Goal: Transaction & Acquisition: Purchase product/service

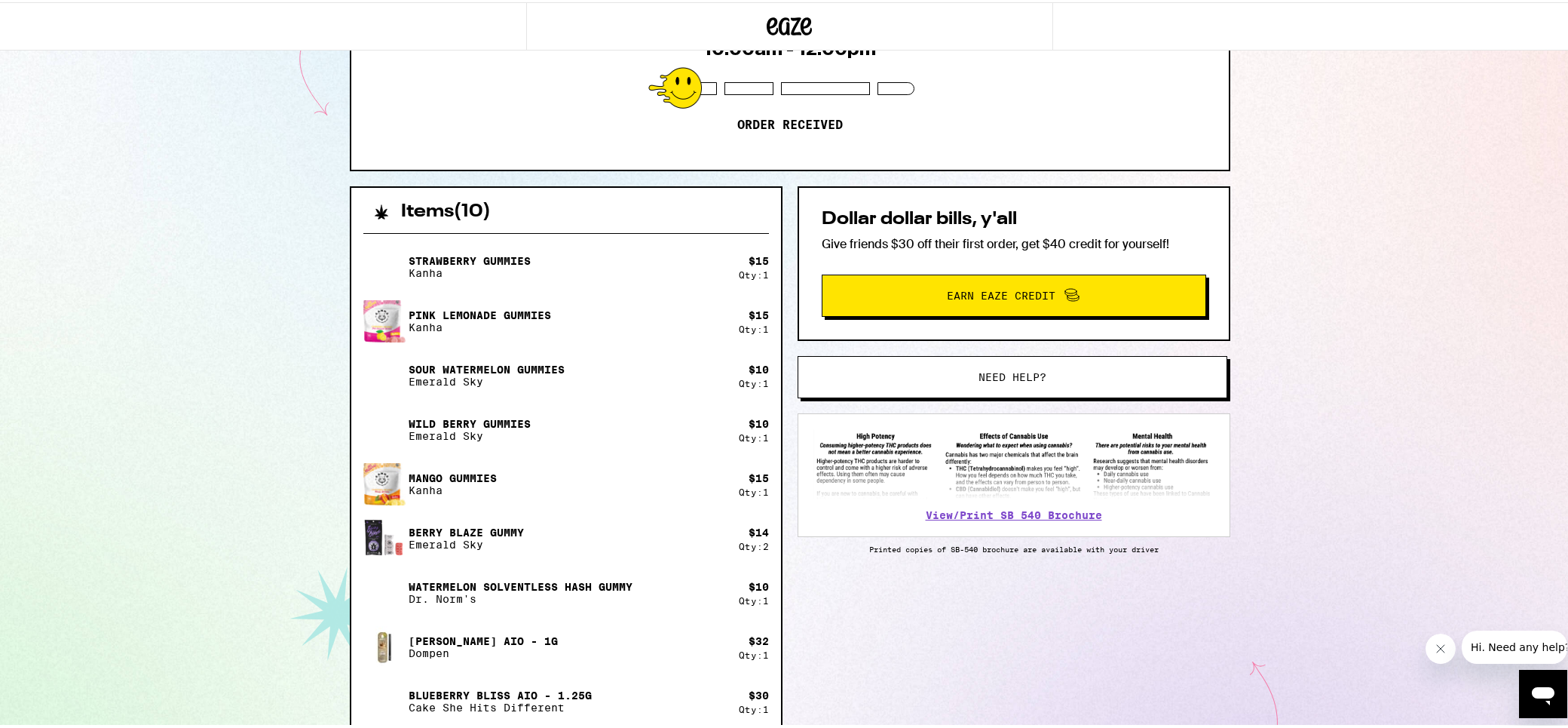
click at [866, 678] on div "Items ( 10 ) Strawberry Gummies Kanha $ 15 Qty: 1 Pink Lemonade Gummies Kanha $…" at bounding box center [791, 574] width 881 height 780
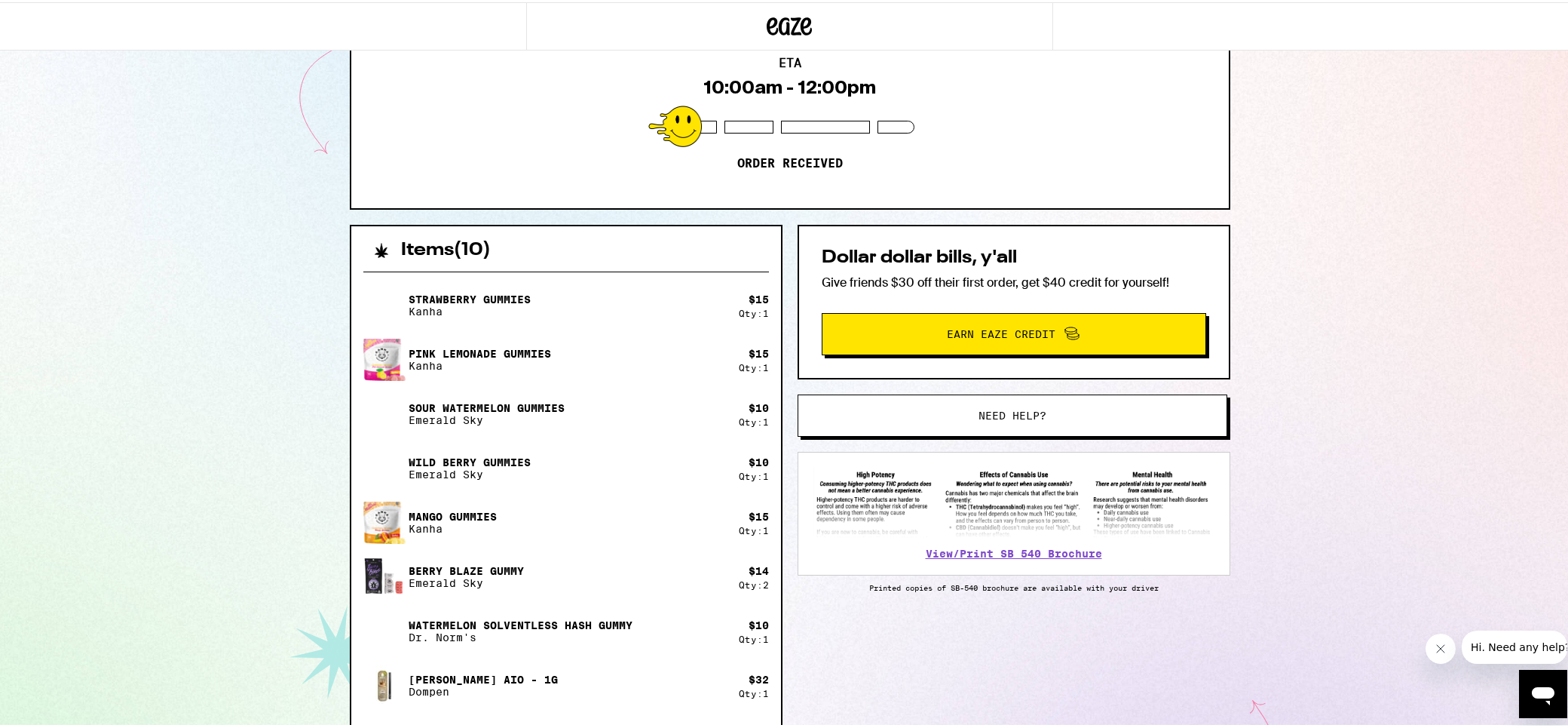
scroll to position [44, 0]
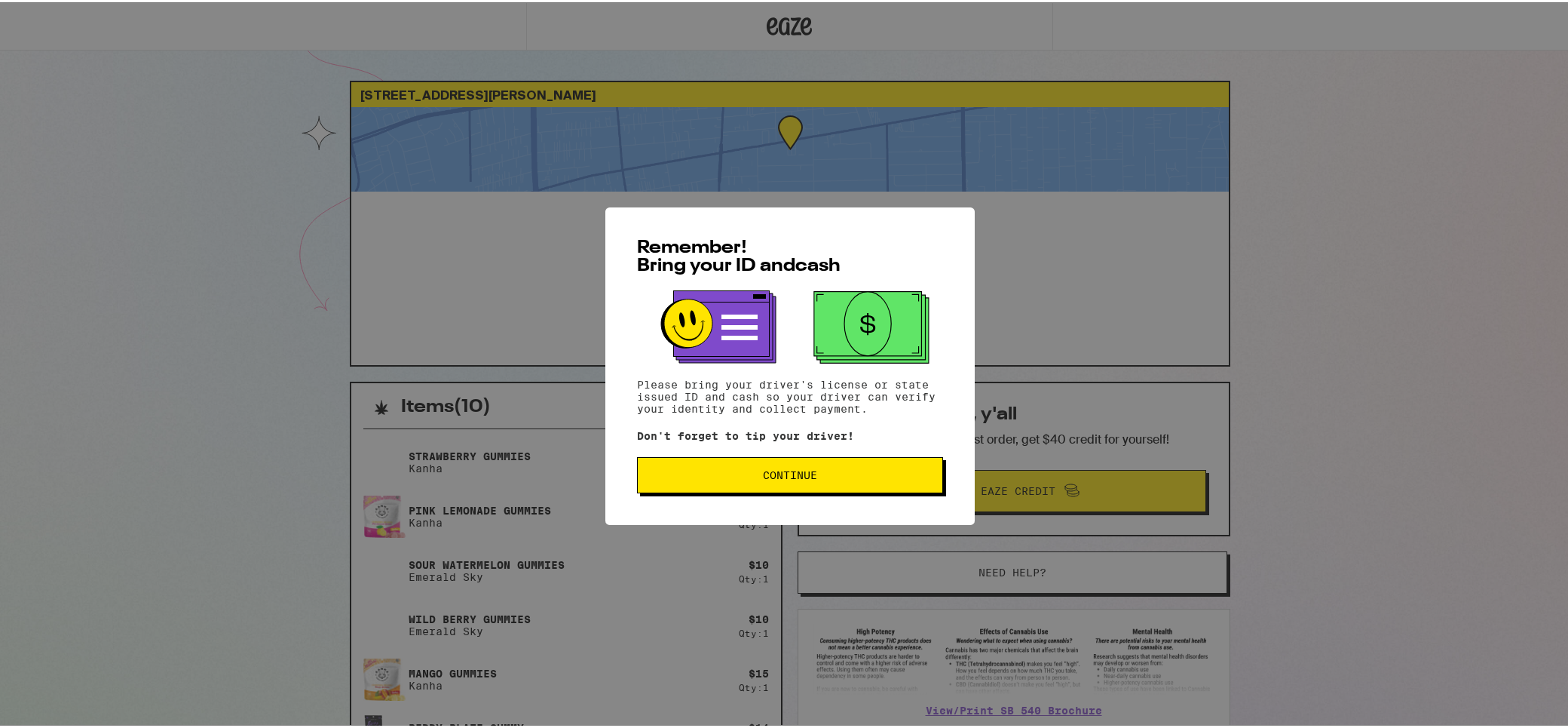
click at [874, 475] on span "Continue" at bounding box center [790, 473] width 281 height 10
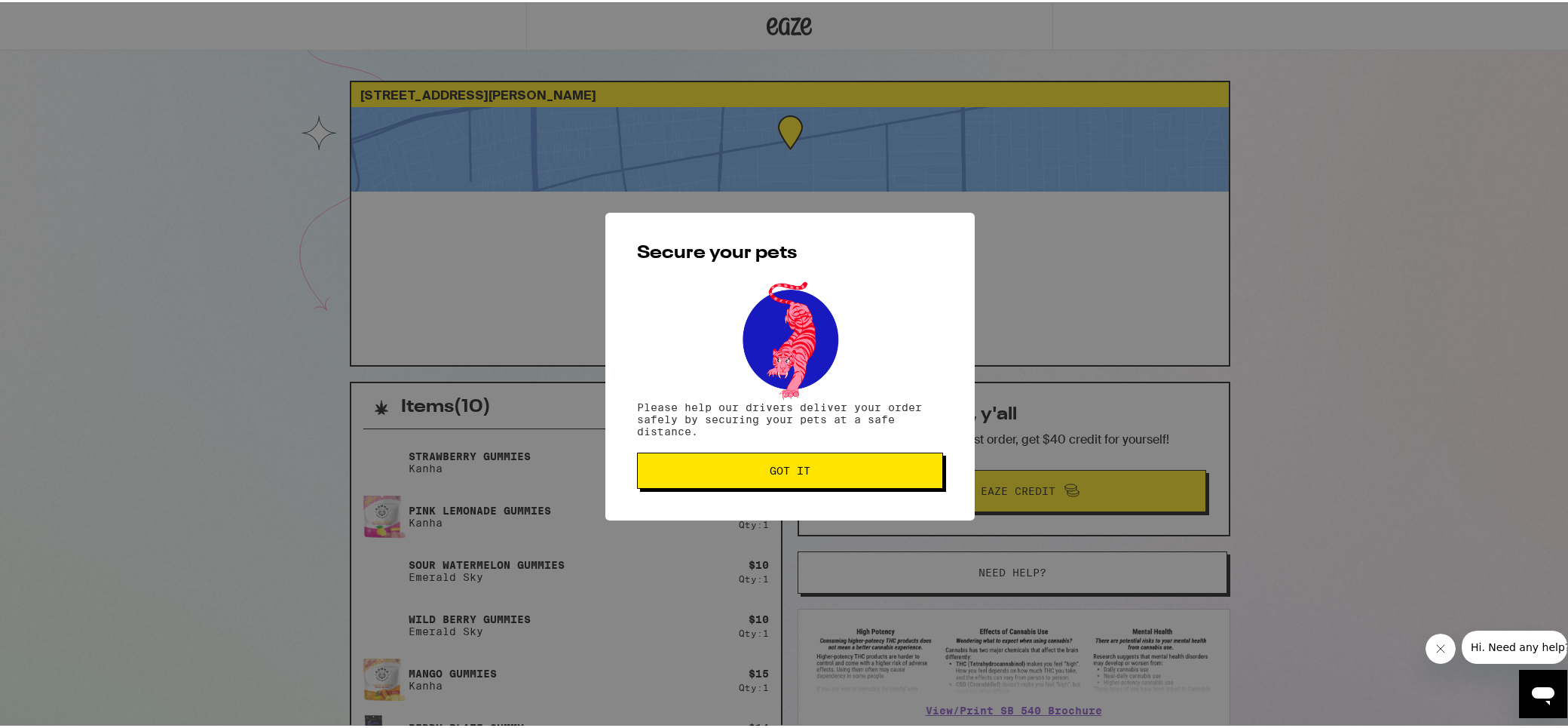
click at [769, 459] on button "Got it" at bounding box center [790, 468] width 306 height 36
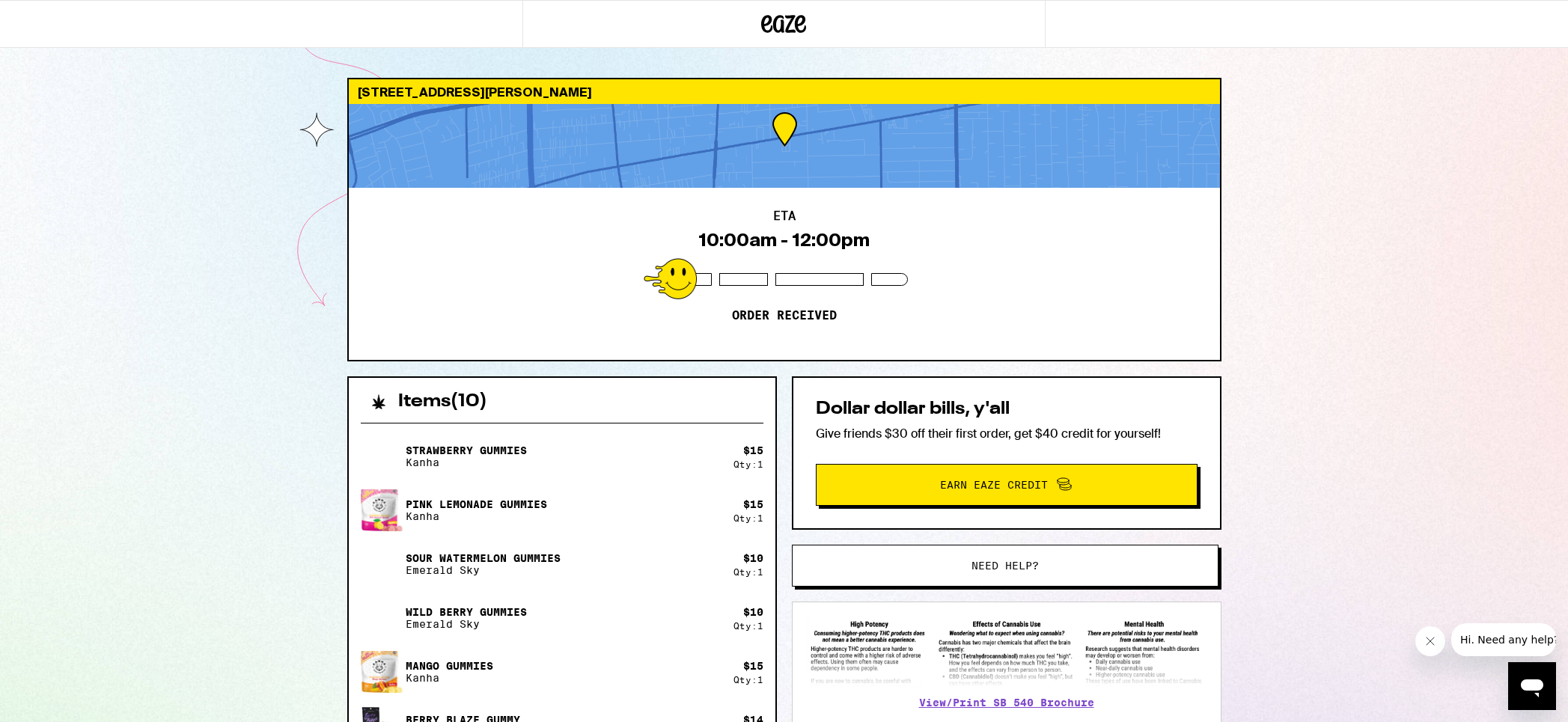
click at [751, 459] on div "Secure your pets Please help our drivers deliver your order safely by securing …" at bounding box center [784, 361] width 1568 height 722
click at [235, 685] on div "Secure your pets Please help our drivers deliver your order safely by securing …" at bounding box center [784, 361] width 1568 height 722
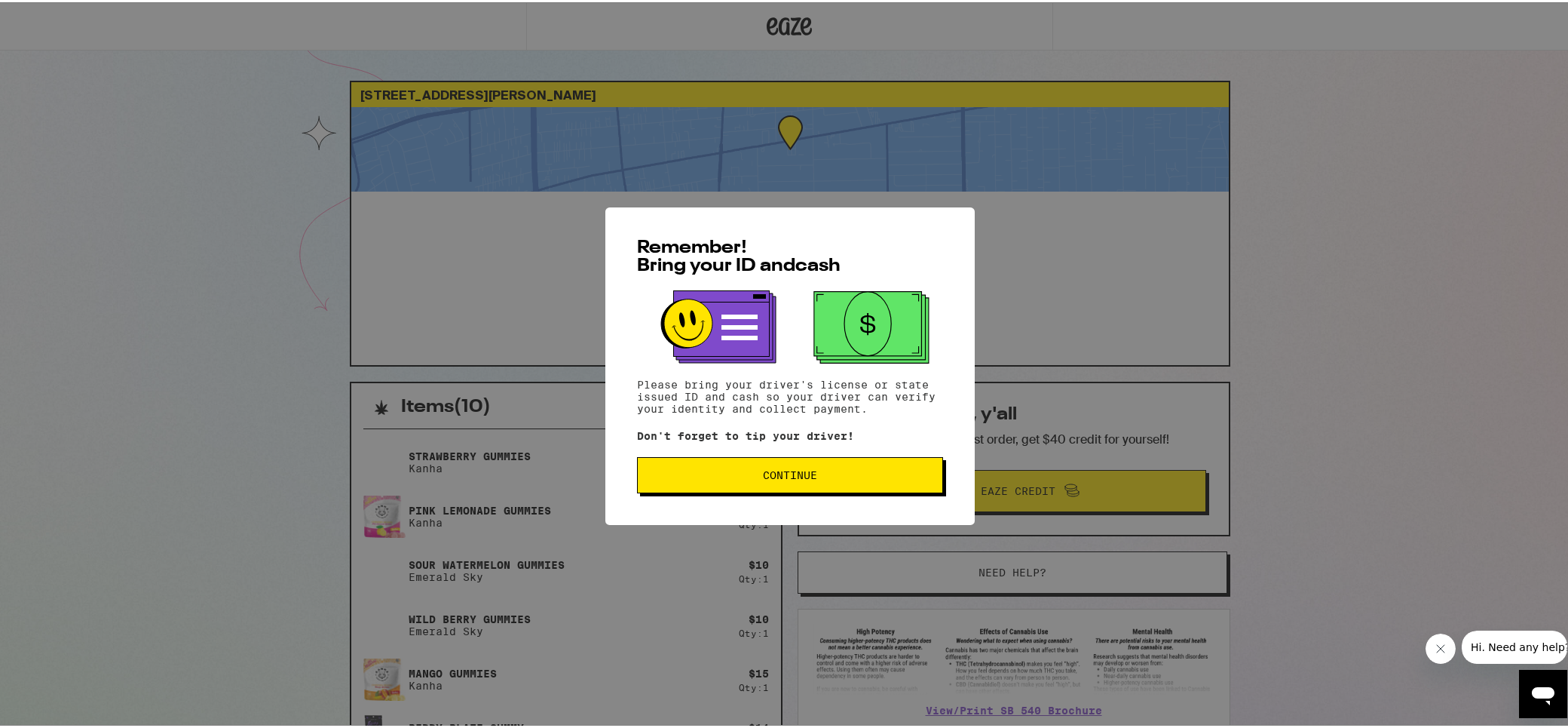
click at [837, 469] on button "Continue" at bounding box center [790, 473] width 306 height 36
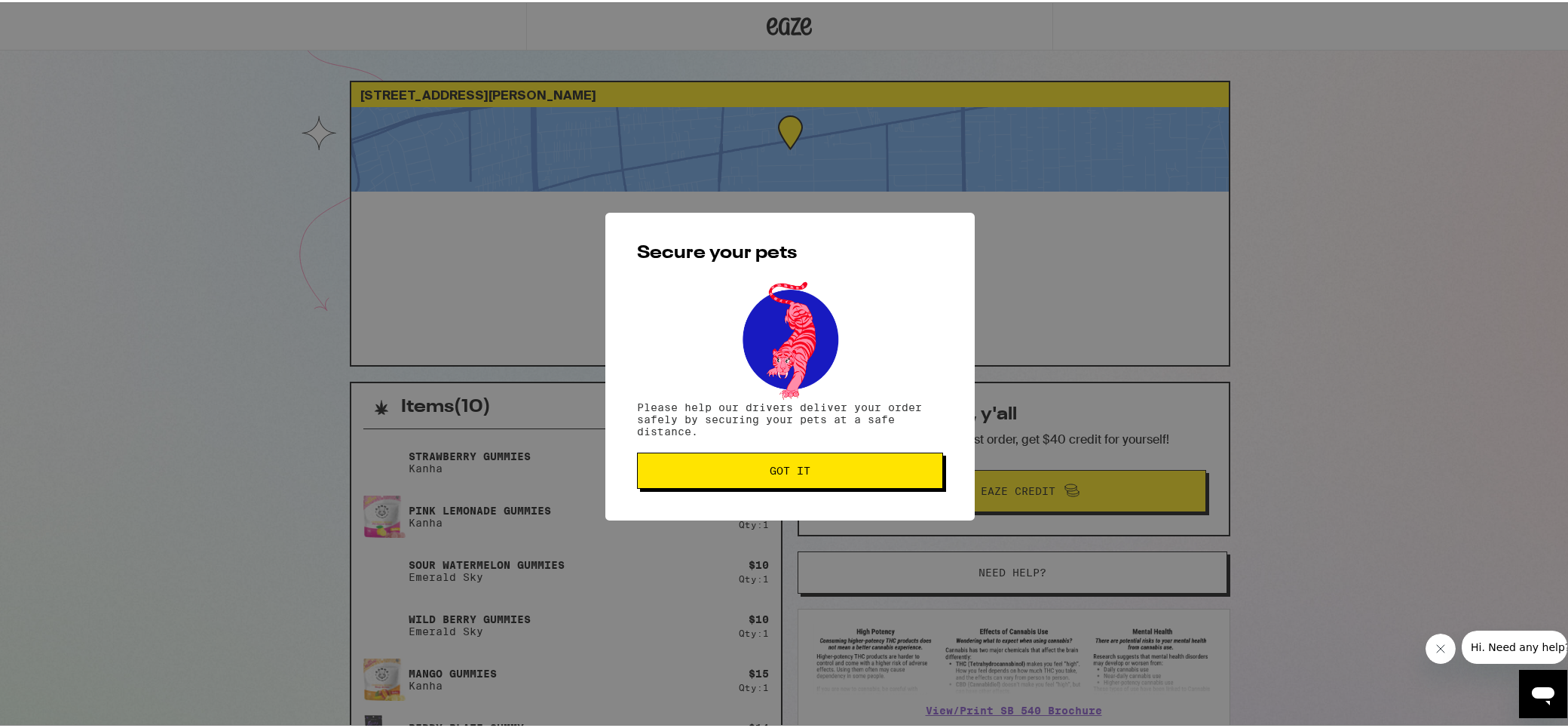
click at [805, 480] on button "Got it" at bounding box center [790, 468] width 306 height 36
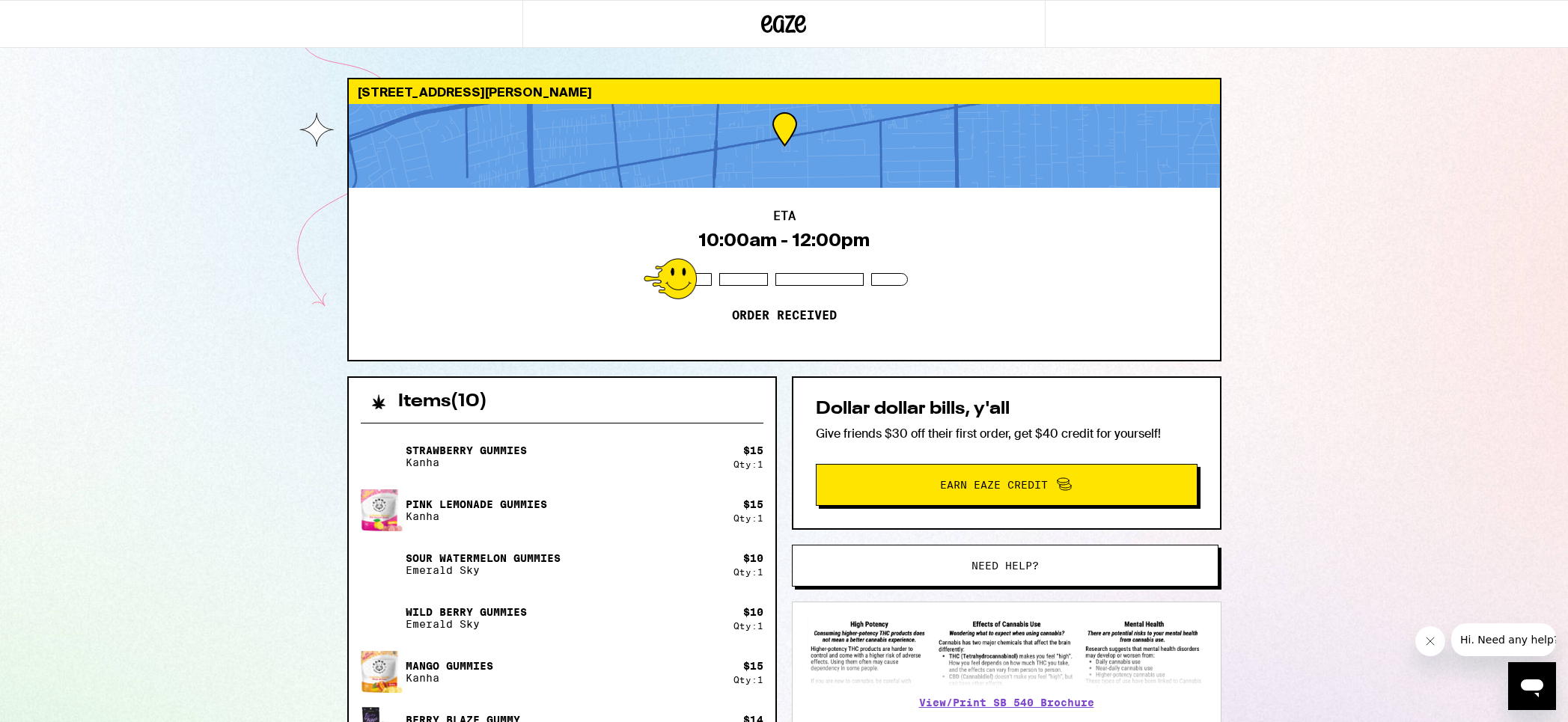
click at [801, 461] on div "Secure your pets Please help our drivers deliver your order safely by securing …" at bounding box center [784, 361] width 1568 height 722
